Goal: Task Accomplishment & Management: Complete application form

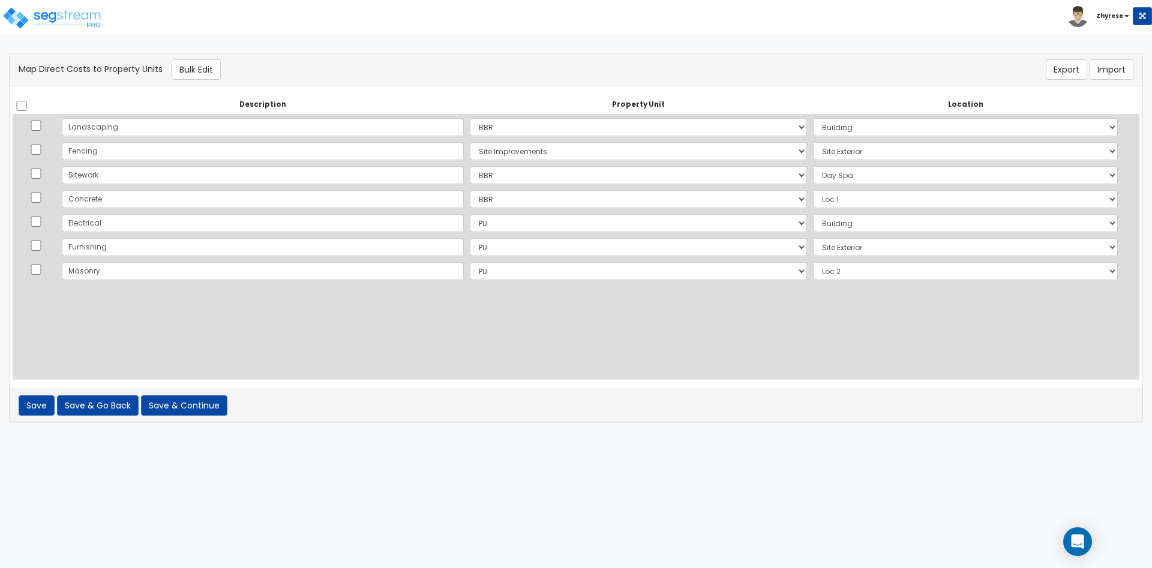
select select "166847"
select select "6"
select select "166851"
select select "462"
select select "166847"
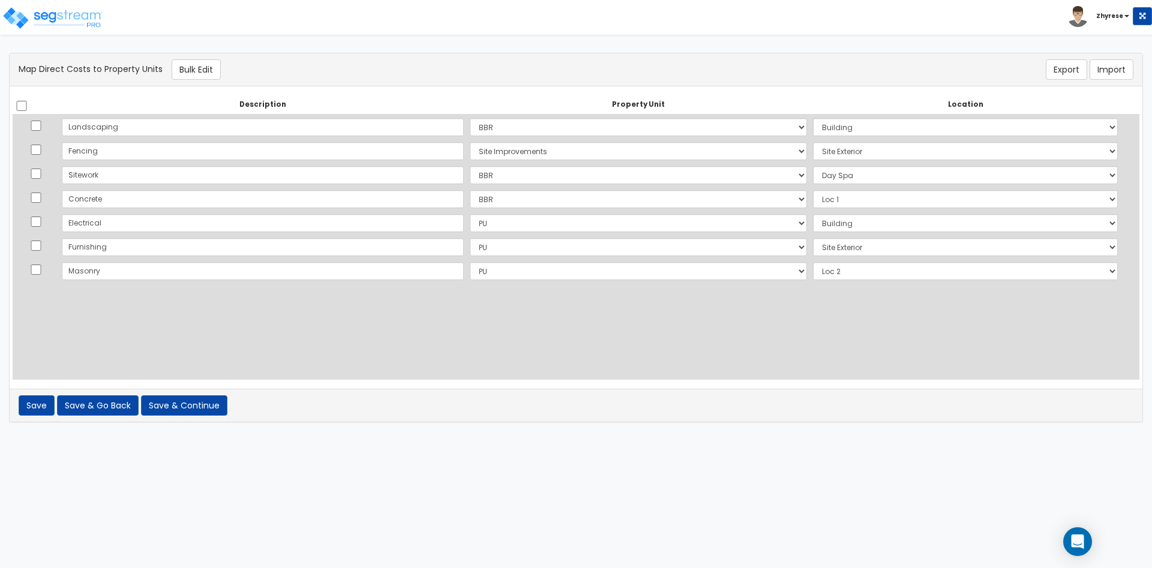
select select "13525"
select select "166847"
select select "NEW-PU"
select select "6"
select select "NEW-PU"
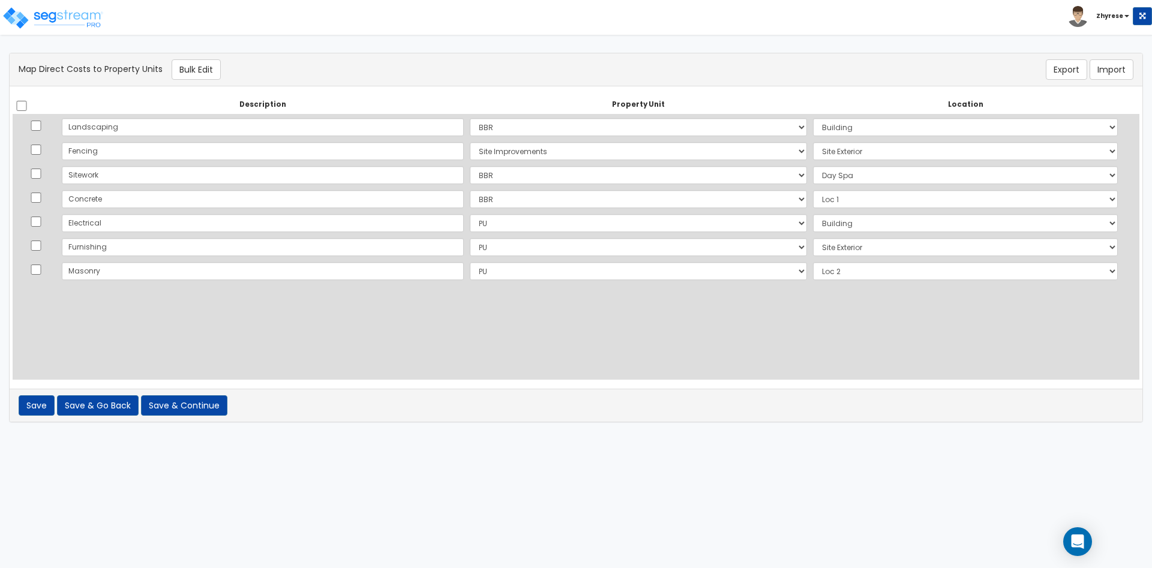
select select "462"
select select "NEW-PU"
select select "NEW-Loc 2"
click at [199, 412] on button "Save & Continue" at bounding box center [184, 405] width 86 height 20
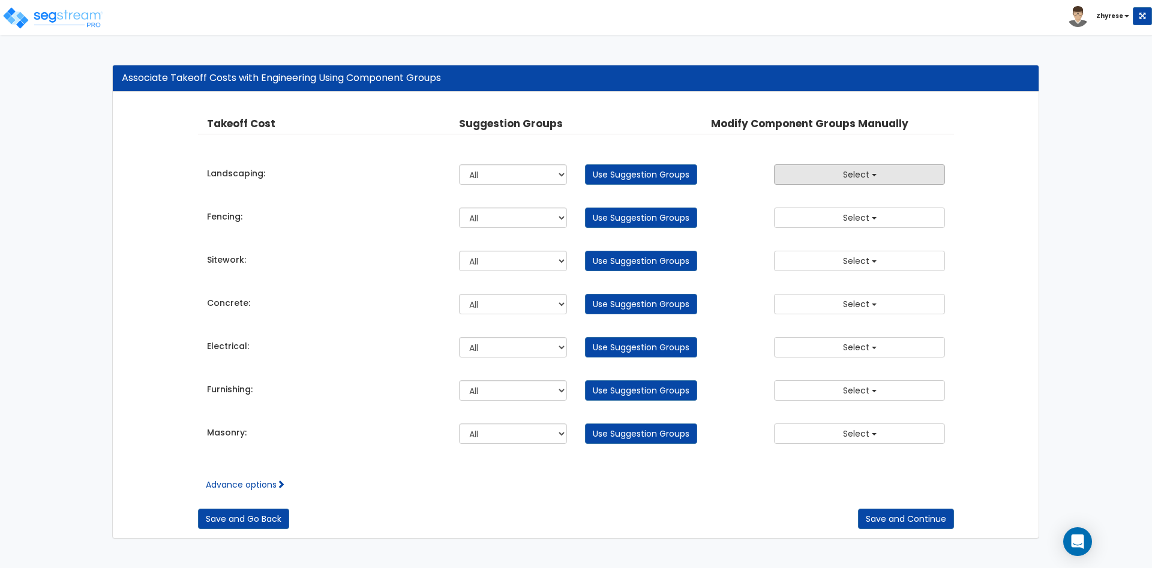
click at [905, 179] on button "Select" at bounding box center [859, 174] width 171 height 20
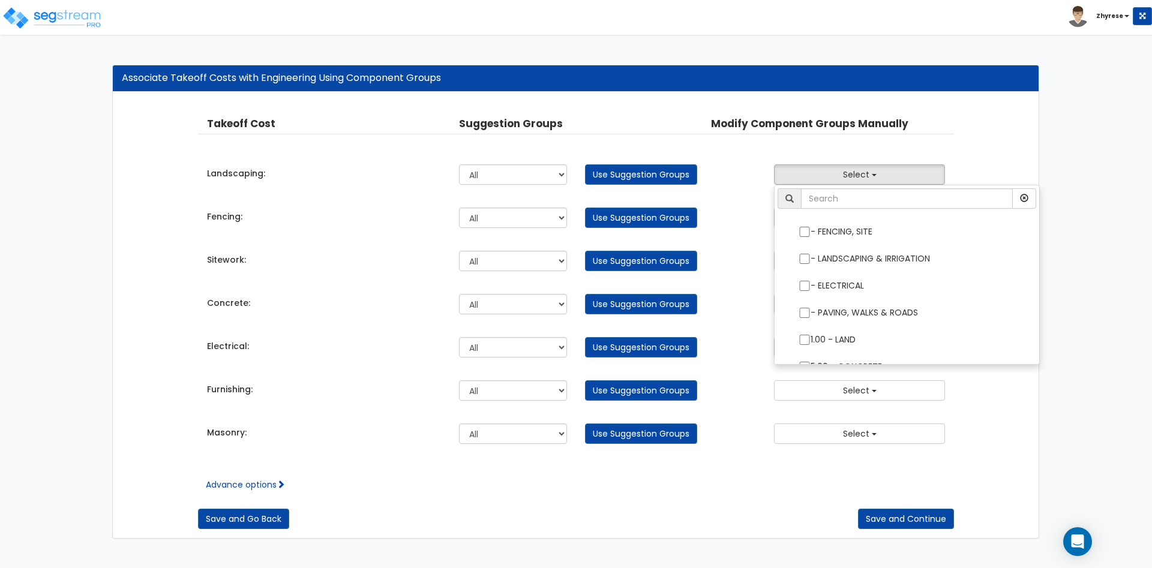
click at [1010, 140] on div "Takeoff Cost Property Unit Property Location Suggestion Groups Modify Component…" at bounding box center [576, 315] width 926 height 446
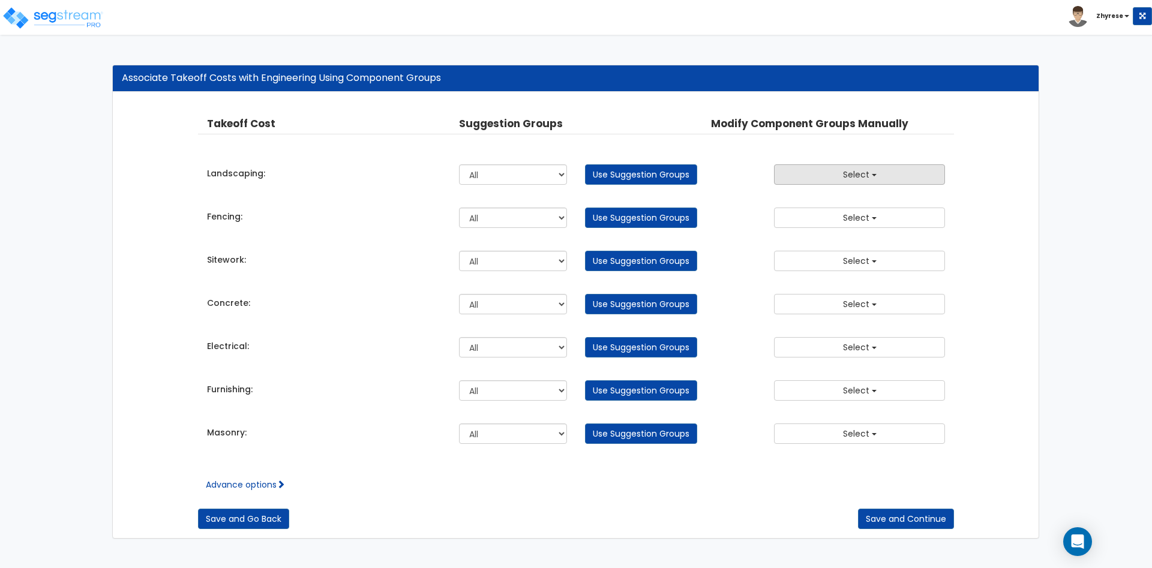
click at [919, 177] on button "Select" at bounding box center [859, 174] width 171 height 20
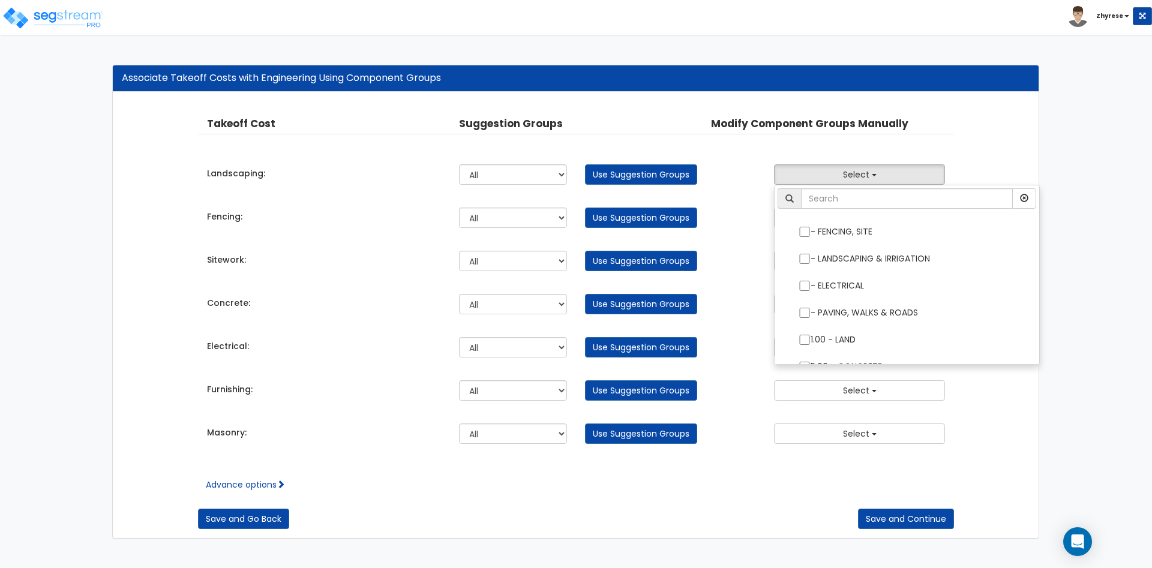
click at [235, 478] on div "Advance options Take Off Cost Select Landscaping Fencing Sitework Concrete Elec…" at bounding box center [576, 476] width 757 height 30
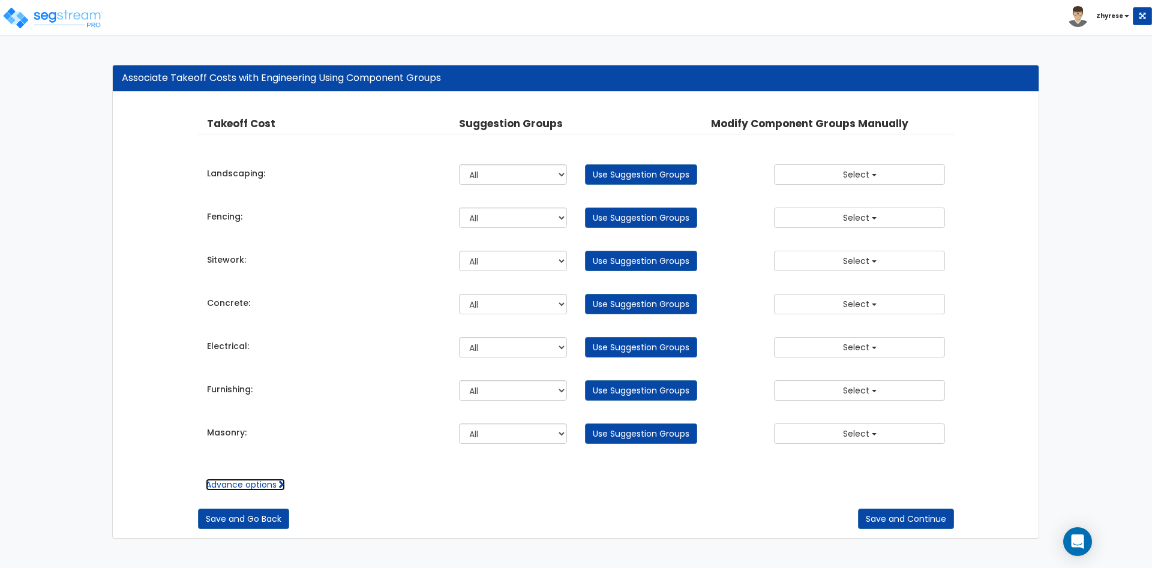
click at [233, 489] on link "Advance options" at bounding box center [245, 485] width 79 height 12
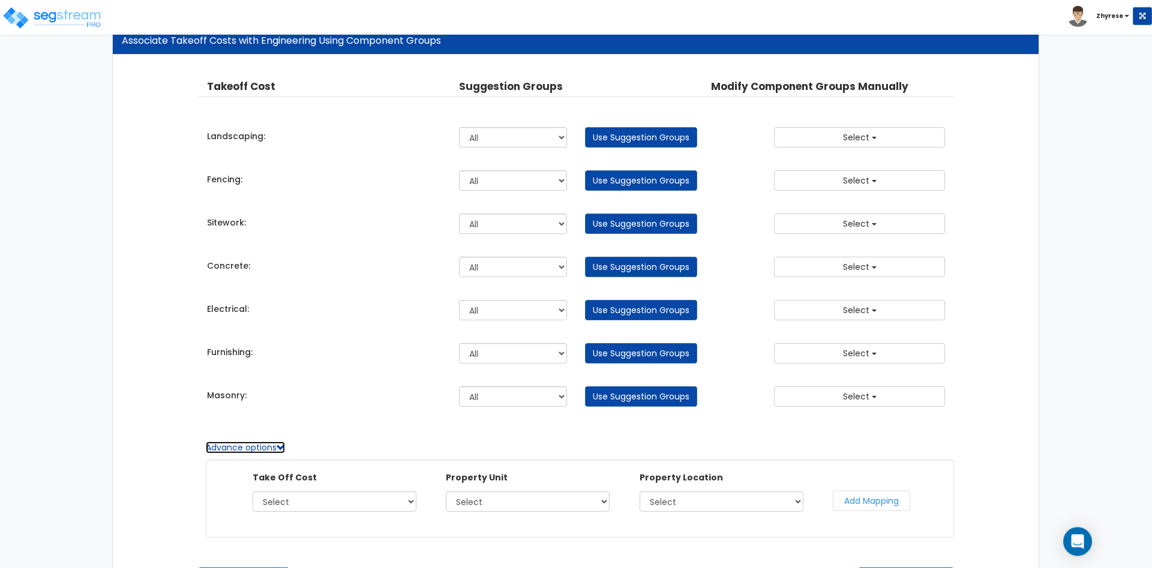
scroll to position [79, 0]
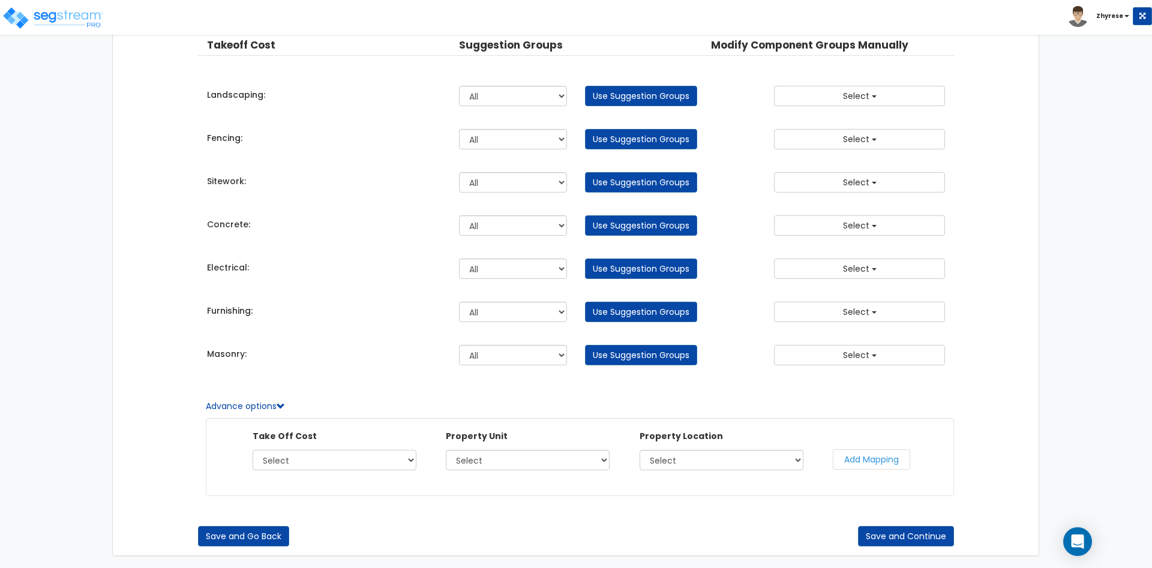
click at [253, 450] on select "Select Landscaping Fencing Sitework Concrete Electrical Furnishing Masonry" at bounding box center [335, 460] width 164 height 20
select select "45325142"
click option "Electrical" at bounding box center [0, 0] width 0 height 0
click at [446, 450] on select "Select BBR Site Improvements PU" at bounding box center [528, 460] width 164 height 20
select select "166856"
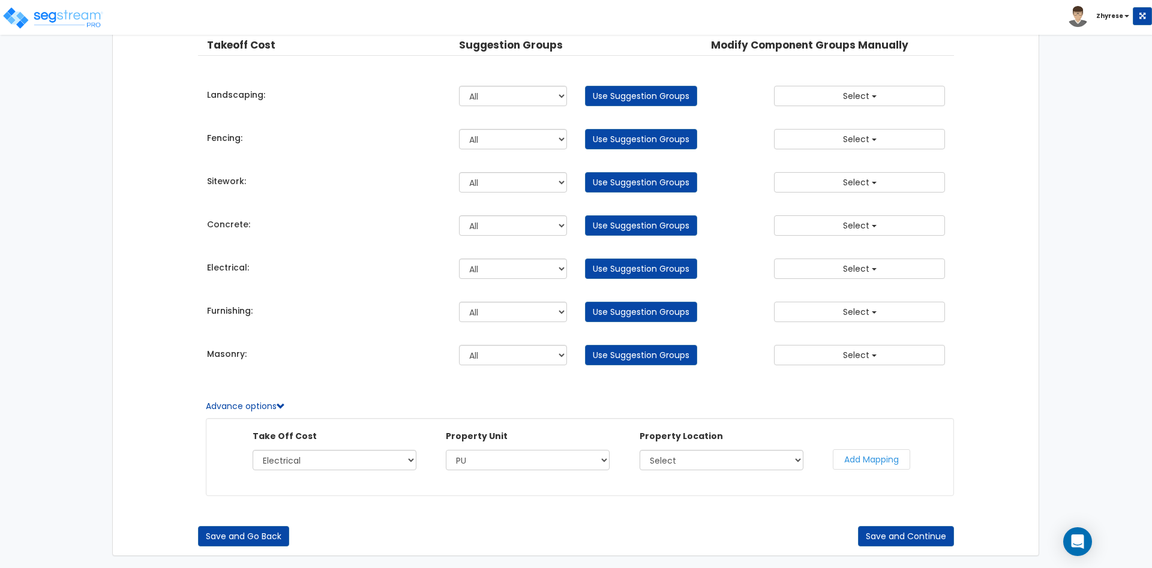
click option "PU" at bounding box center [0, 0] width 0 height 0
click at [640, 450] on select "Select Building Building Interior Site Exterior Loc 2" at bounding box center [722, 460] width 164 height 20
select select "6"
click option "Building" at bounding box center [0, 0] width 0 height 0
click at [878, 454] on button "Add Mapping" at bounding box center [871, 459] width 77 height 20
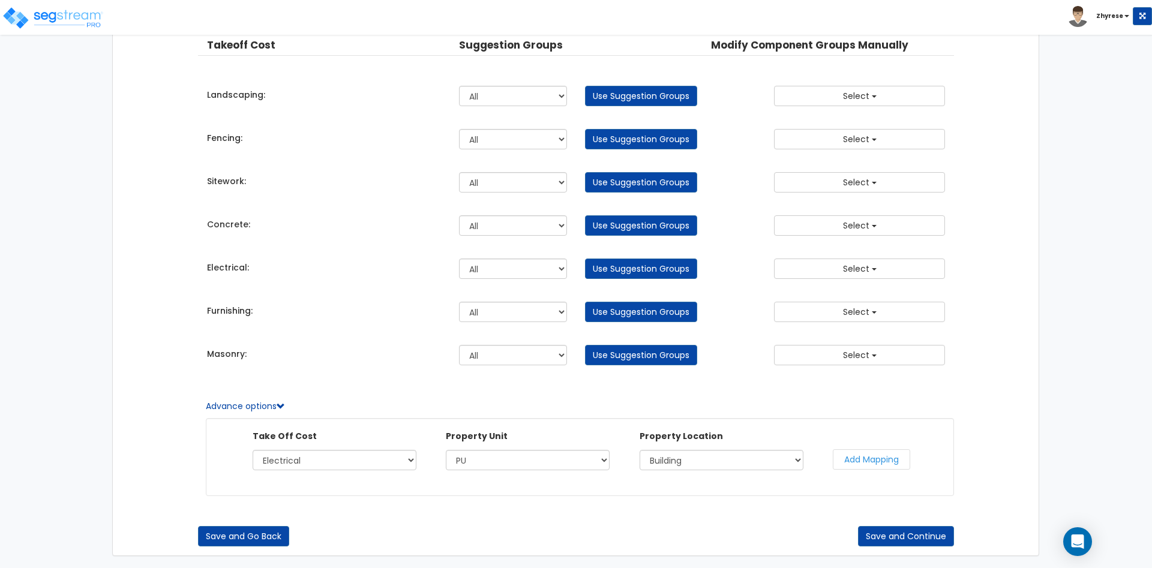
select select
select select "166856"
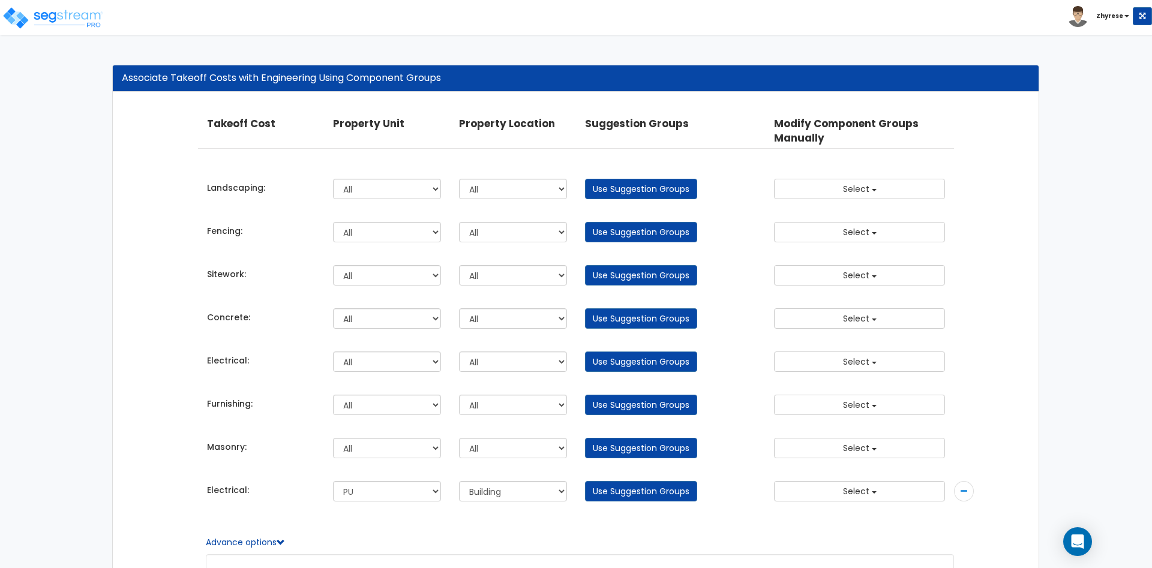
scroll to position [122, 0]
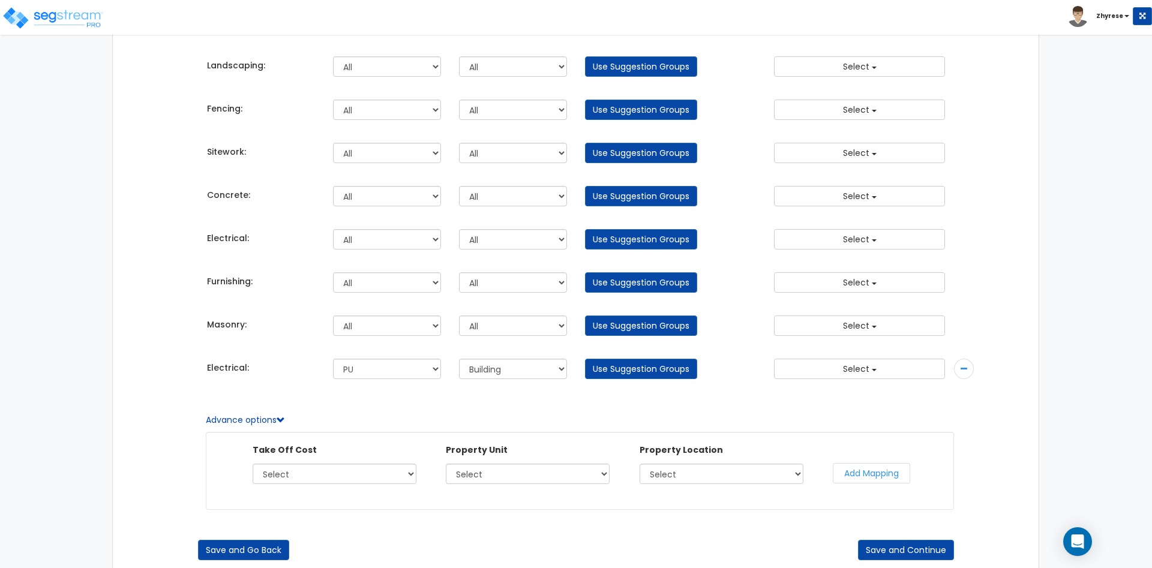
click at [968, 372] on div at bounding box center [964, 369] width 20 height 20
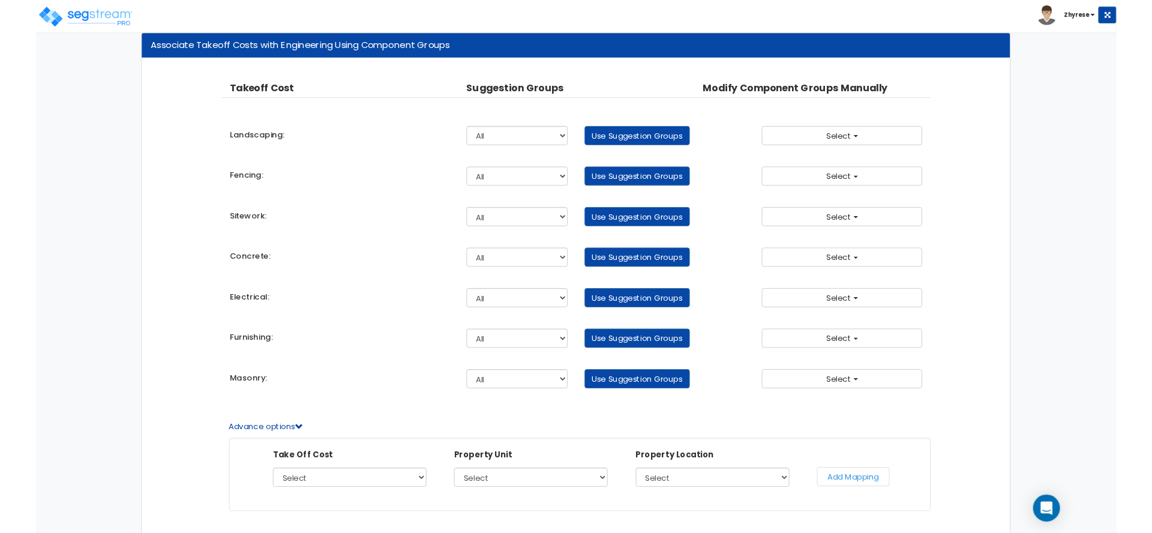
scroll to position [0, 0]
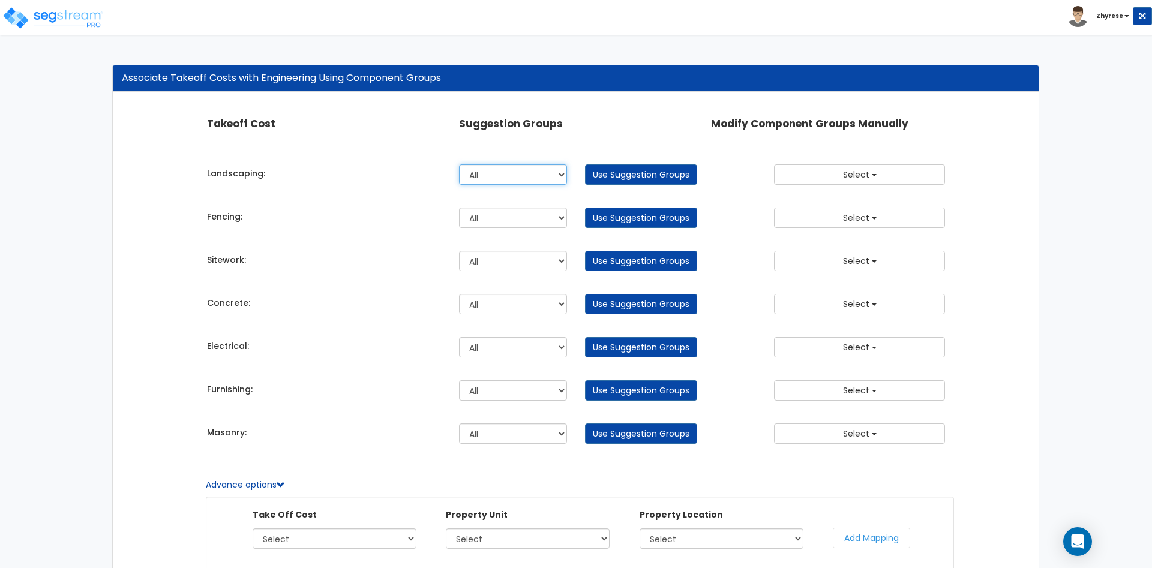
click at [459, 164] on select "All BBR Site Improvements PU" at bounding box center [513, 174] width 108 height 20
select select "166847"
click option "BBR" at bounding box center [0, 0] width 0 height 0
click at [603, 181] on link "Use Suggestion Groups" at bounding box center [641, 174] width 112 height 20
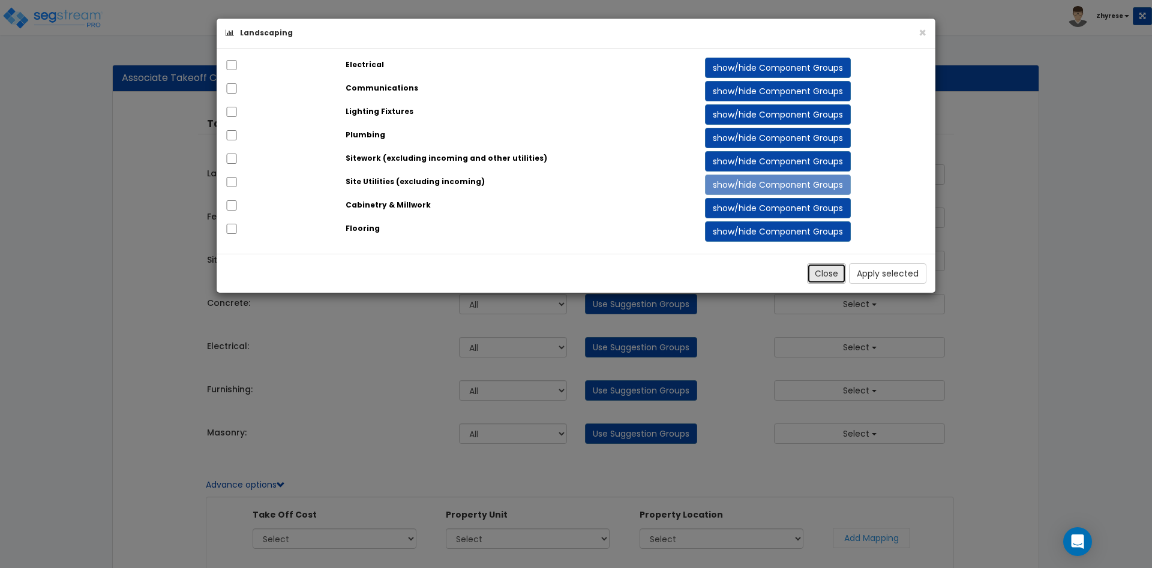
click at [830, 273] on button "Close" at bounding box center [826, 273] width 39 height 20
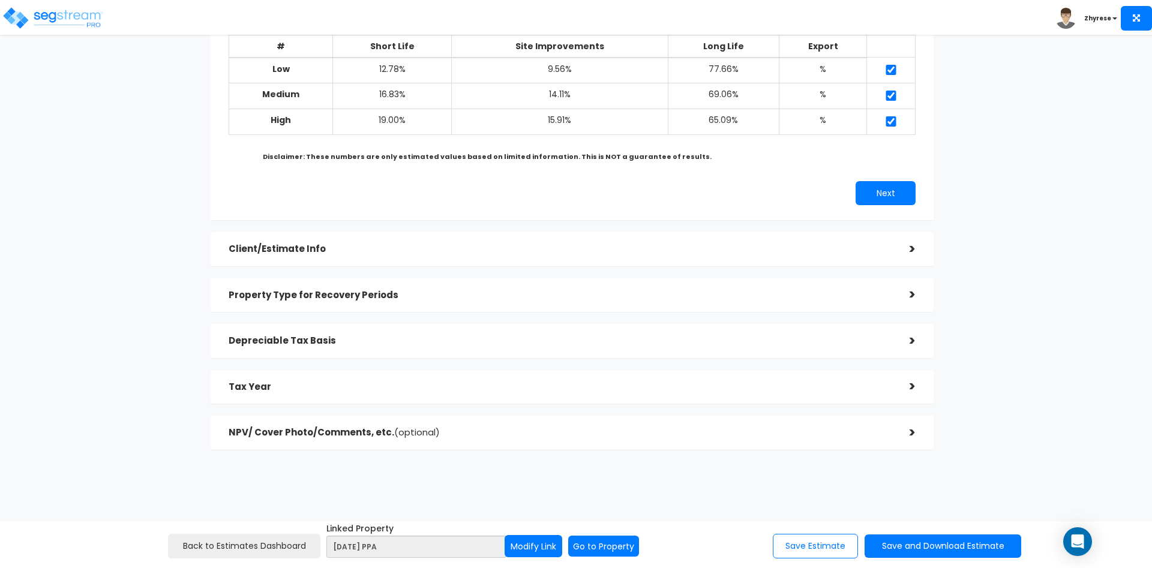
scroll to position [140, 0]
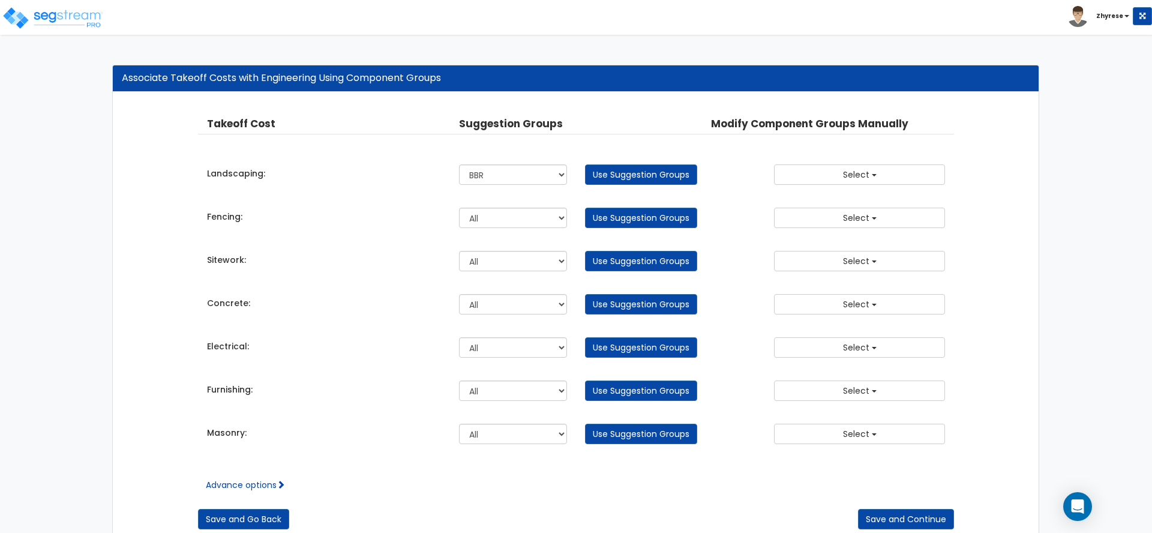
select select "166847"
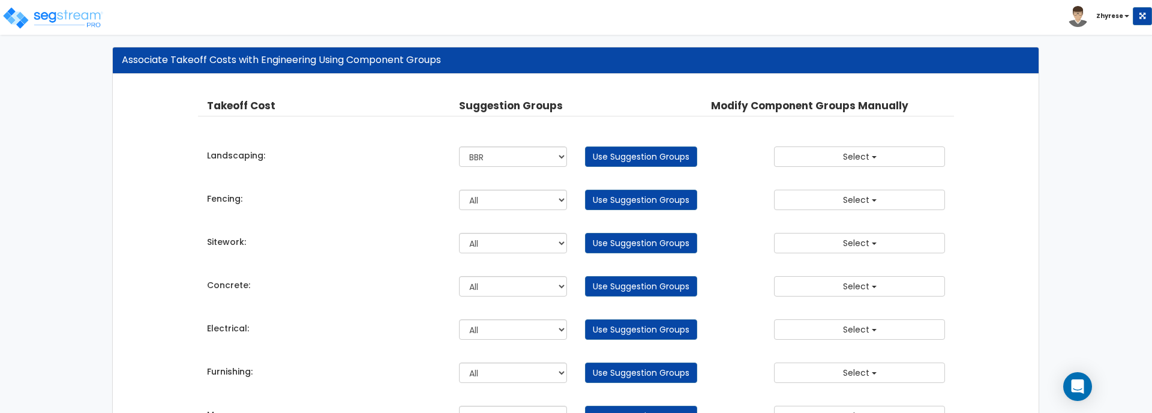
scroll to position [138, 0]
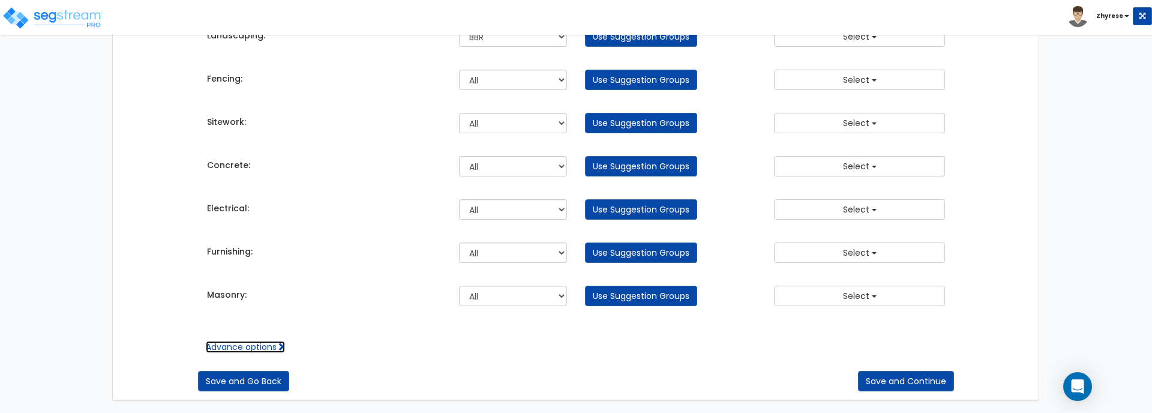
click at [280, 350] on span at bounding box center [281, 346] width 8 height 8
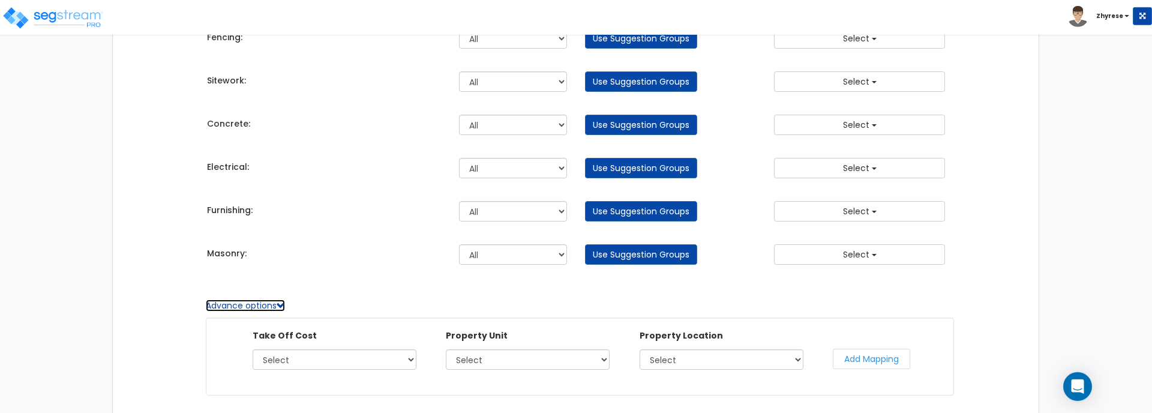
scroll to position [234, 0]
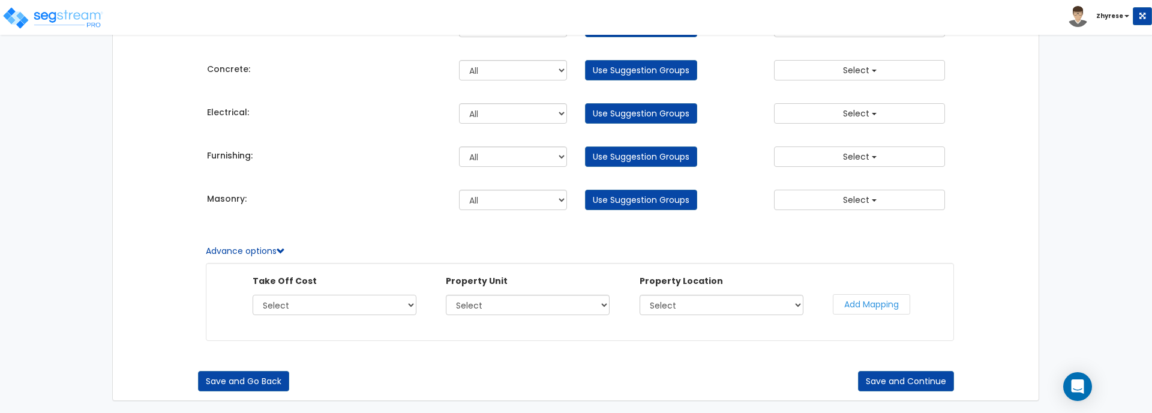
select select "45325143"
click option "Furnishing" at bounding box center [0, 0] width 0 height 0
click at [446, 295] on select "Select BBR Site Improvements PU" at bounding box center [528, 305] width 164 height 20
select select "166851"
click option "Site Improvements" at bounding box center [0, 0] width 0 height 0
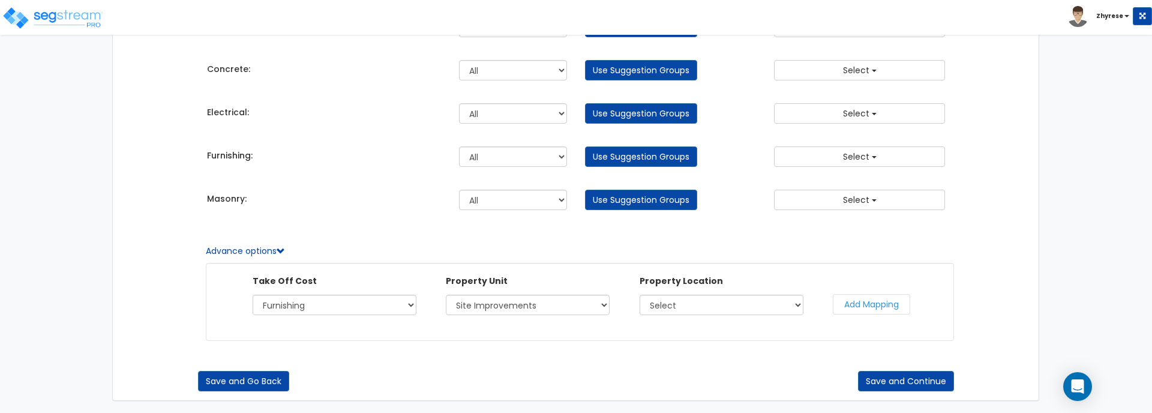
click at [622, 309] on div "Take Off Cost Select Landscaping Fencing Sitework Concrete Electrical Furnishin…" at bounding box center [588, 302] width 728 height 54
click at [640, 295] on select "Select Site Exterior" at bounding box center [722, 305] width 164 height 20
select select "462"
click option "Site Exterior" at bounding box center [0, 0] width 0 height 0
click at [891, 307] on button "Add Mapping" at bounding box center [871, 304] width 77 height 20
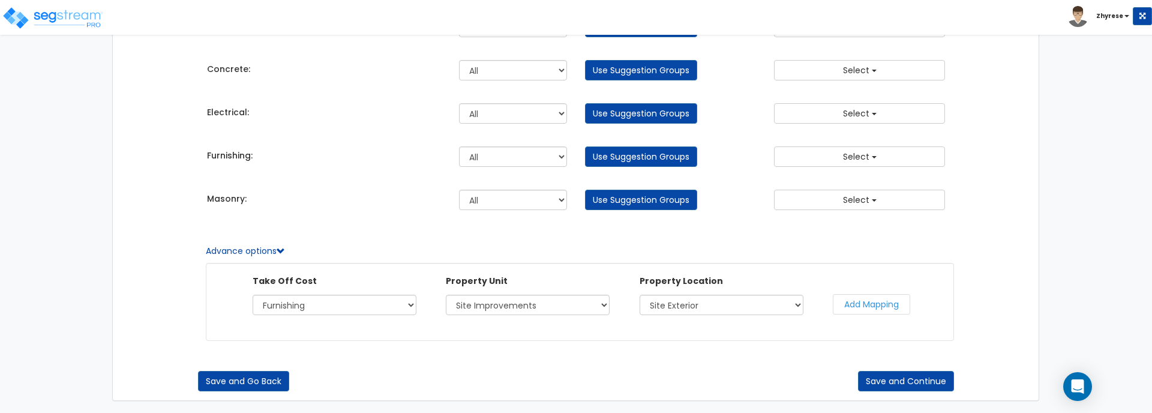
select select "166851"
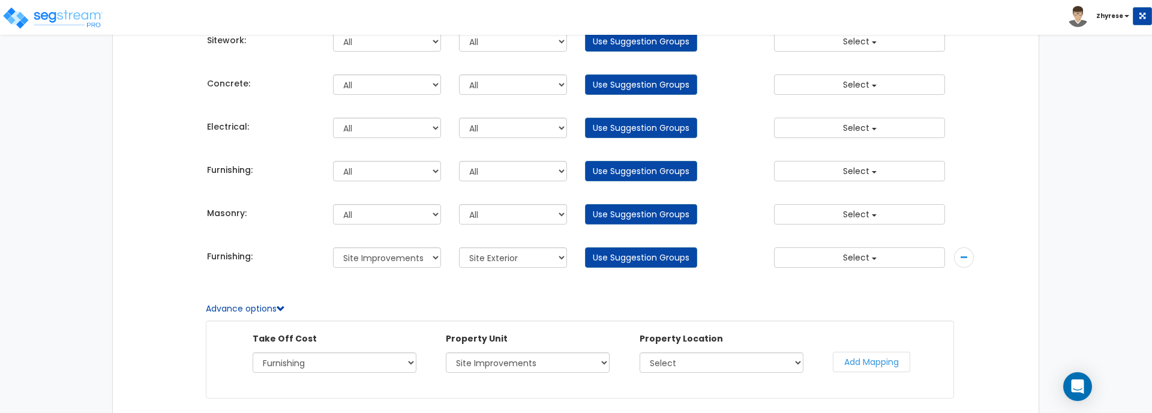
select select
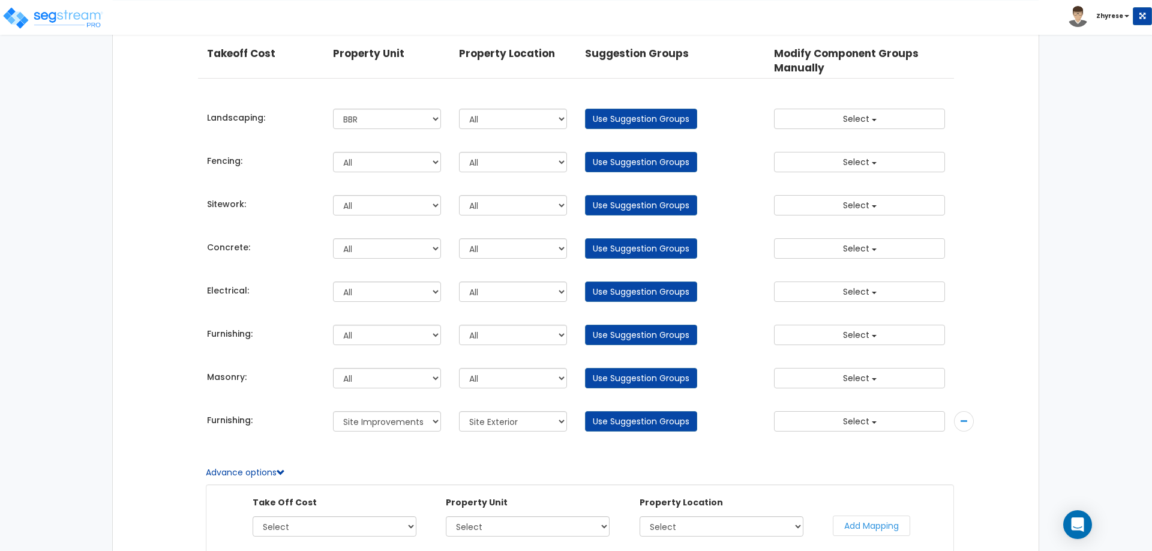
scroll to position [0, 0]
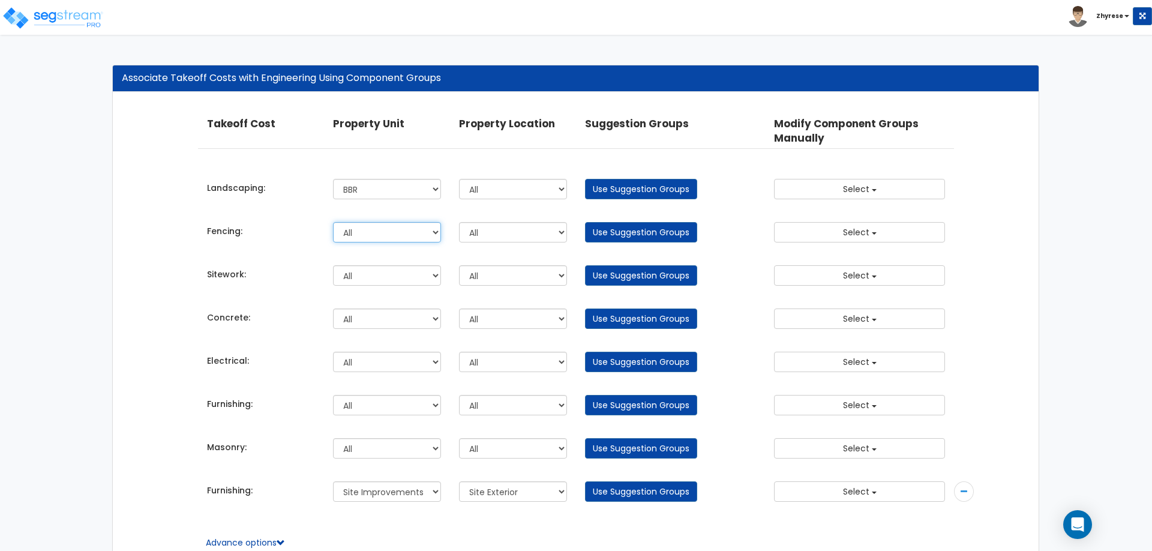
click at [333, 222] on select "All BBR Site Improvements PU" at bounding box center [387, 232] width 108 height 20
select select "166847"
click option "BBR" at bounding box center [0, 0] width 0 height 0
click at [459, 222] on select "Building Building Interior Site Porte Cochere Coffee Shop Day Spa Loc 1" at bounding box center [513, 232] width 108 height 20
click at [1007, 430] on div "Takeoff Cost Property Unit Property Location Suggestion Groups Modify Component…" at bounding box center [576, 392] width 926 height 600
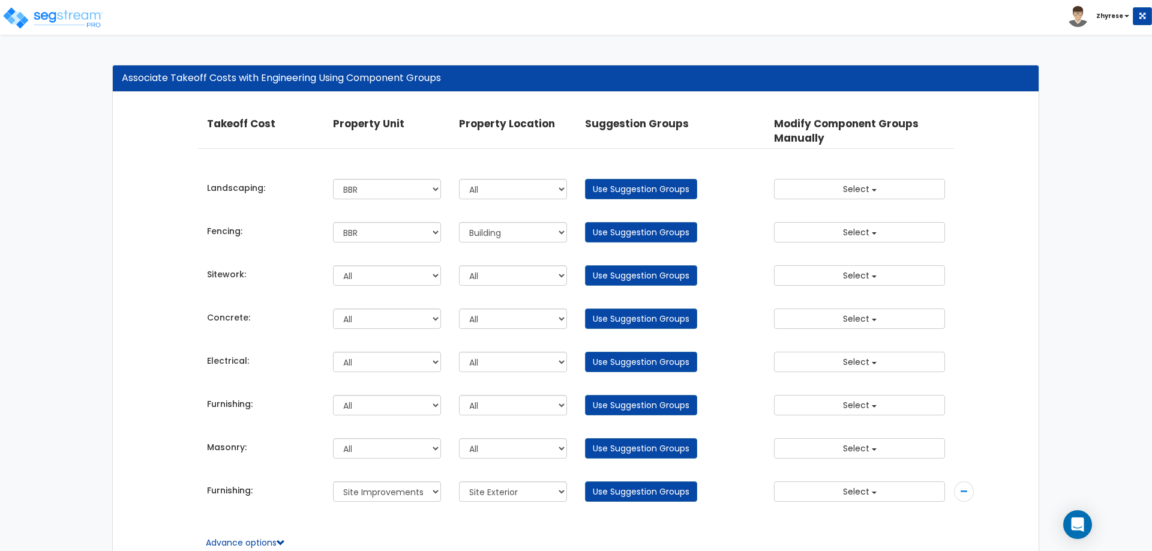
click at [960, 492] on div at bounding box center [964, 491] width 20 height 20
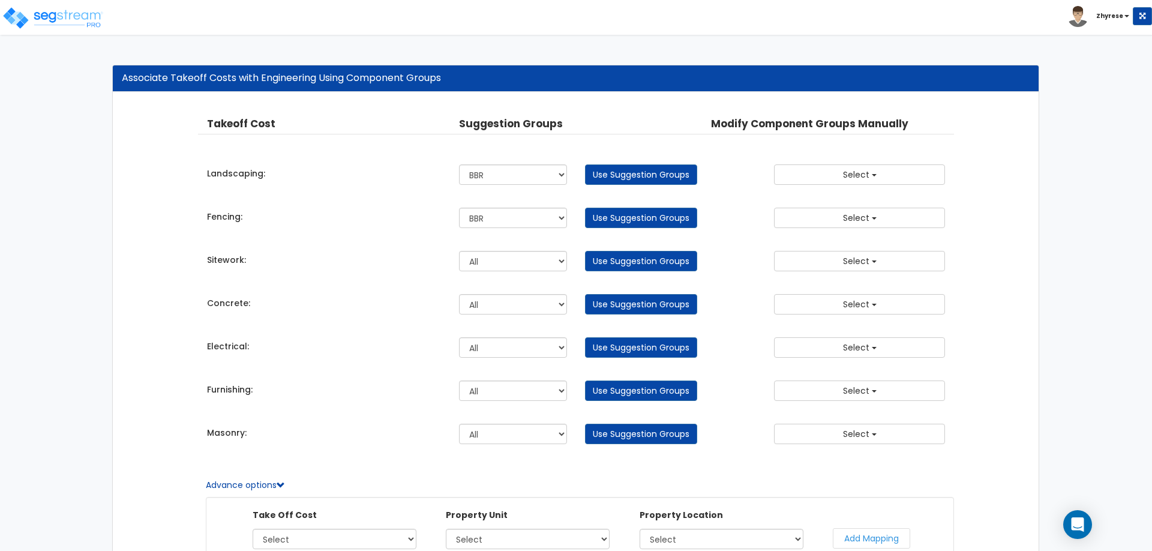
drag, startPoint x: 0, startPoint y: 268, endPoint x: 0, endPoint y: 21, distance: 246.6
click at [2, 262] on div "Associate Takeoff Costs with Engineering Using Component Groups Takeoff Cost Pr…" at bounding box center [576, 350] width 1152 height 594
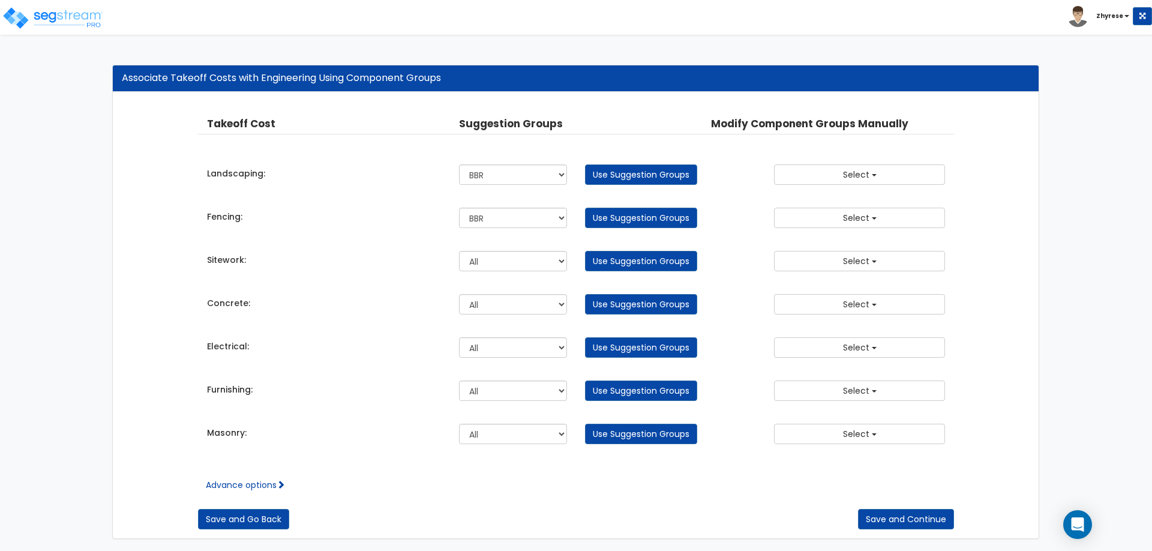
select select "166847"
click at [459, 164] on select "All BBR Site Improvements PU" at bounding box center [513, 174] width 108 height 20
click at [493, 418] on div "Masonry: All BBR Site Improvements PU All - [GEOGRAPHIC_DATA], SITE" at bounding box center [576, 433] width 757 height 31
click at [251, 480] on link "Advance options" at bounding box center [245, 485] width 79 height 12
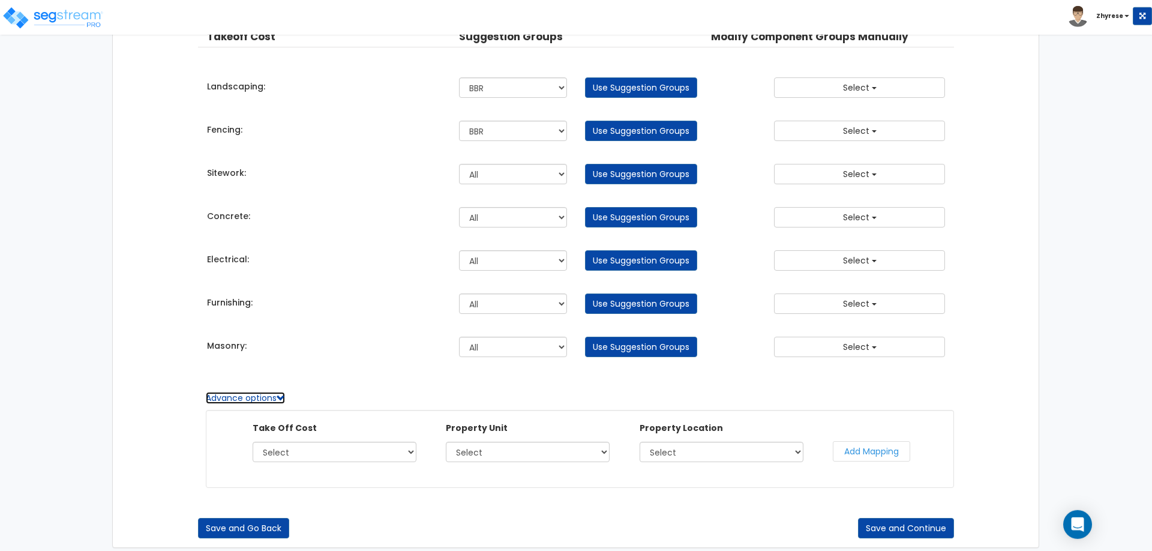
scroll to position [96, 0]
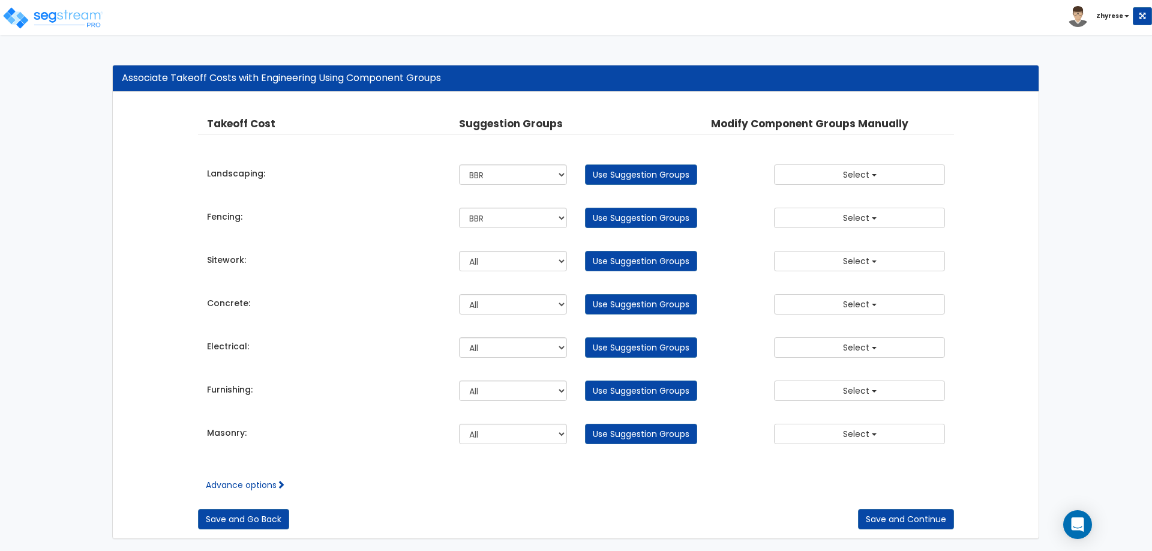
select select "166847"
